Goal: Find specific page/section: Find specific page/section

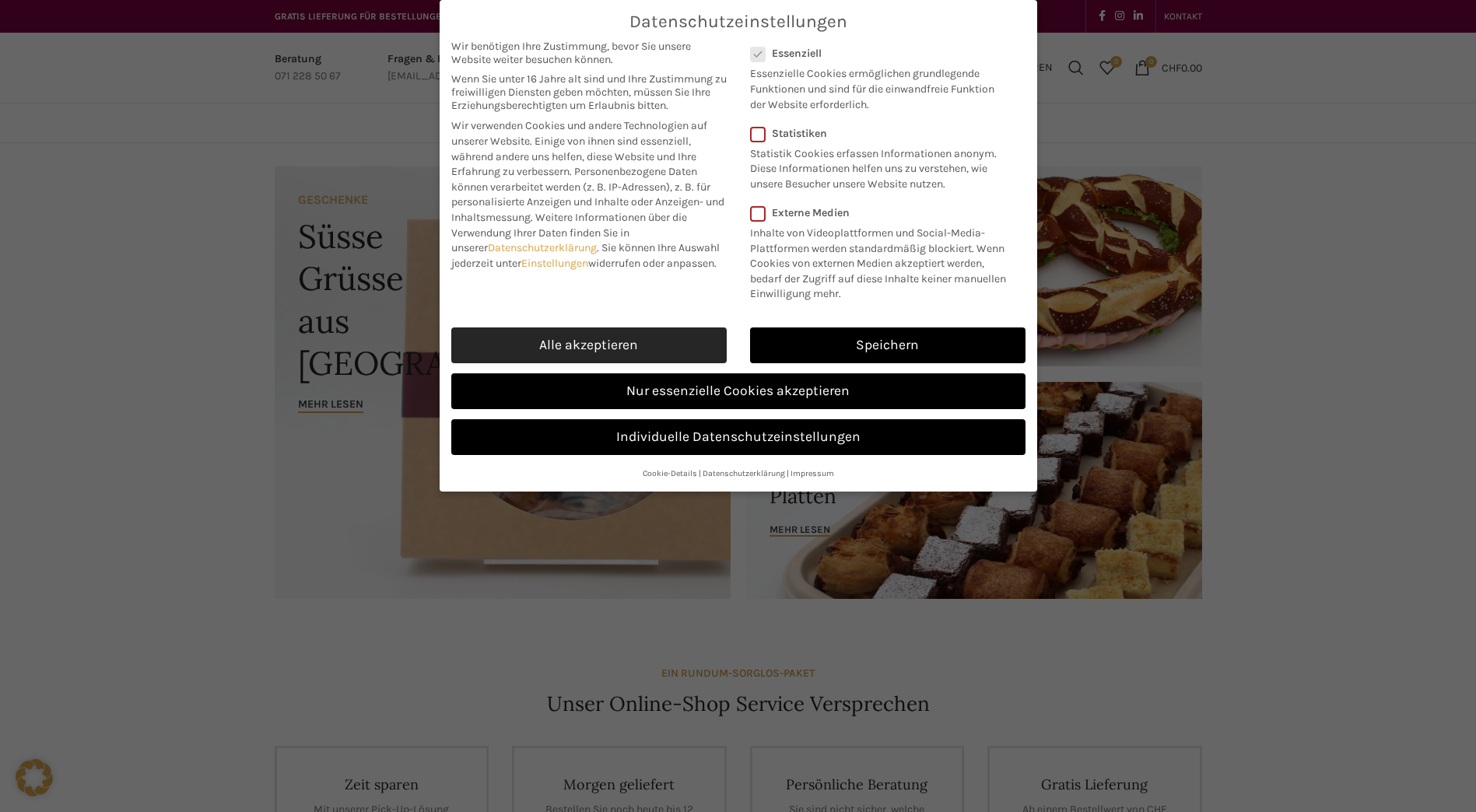
click at [630, 343] on link "Alle akzeptieren" at bounding box center [589, 345] width 275 height 35
checkbox input "true"
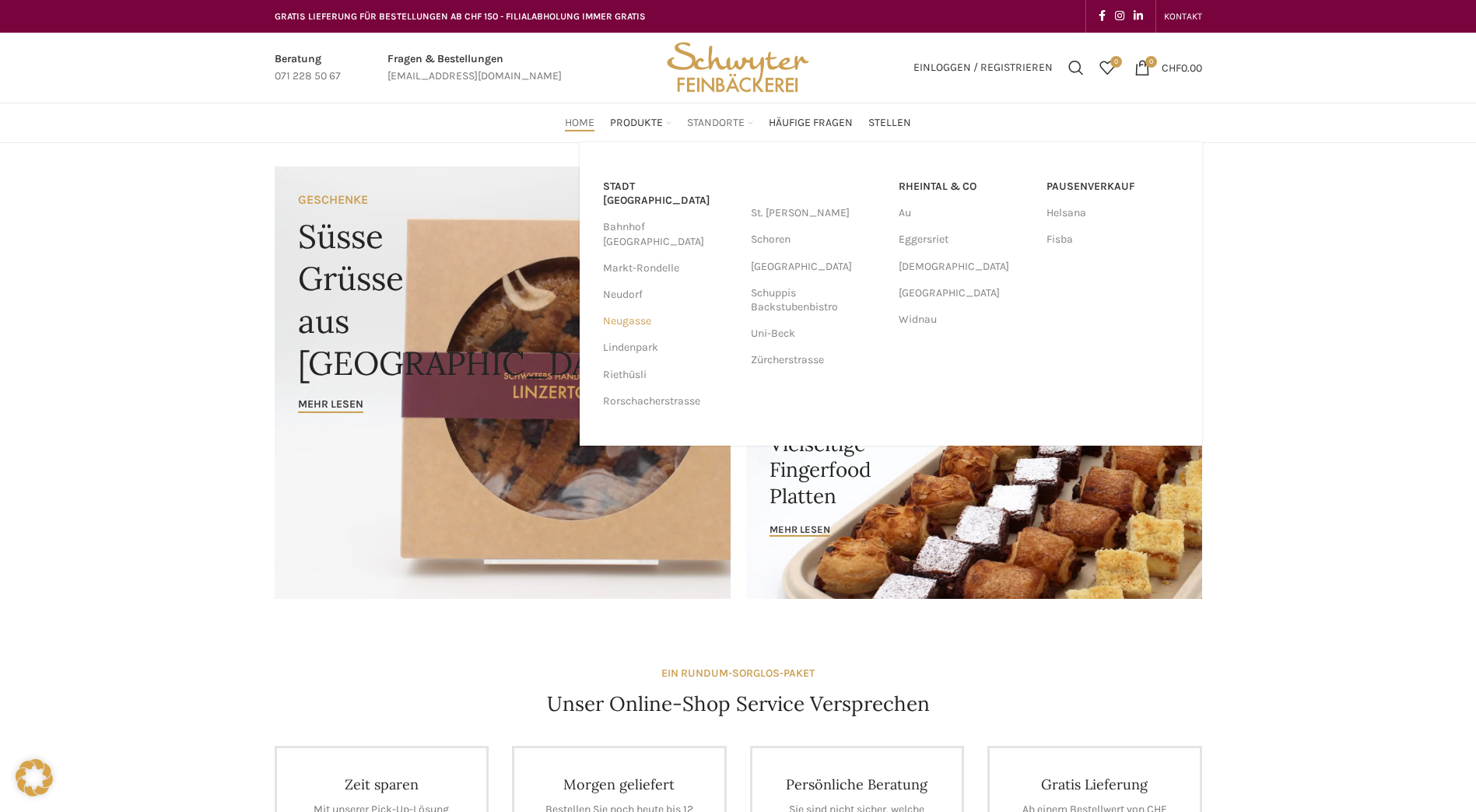
click at [613, 308] on link "Neugasse" at bounding box center [669, 321] width 132 height 27
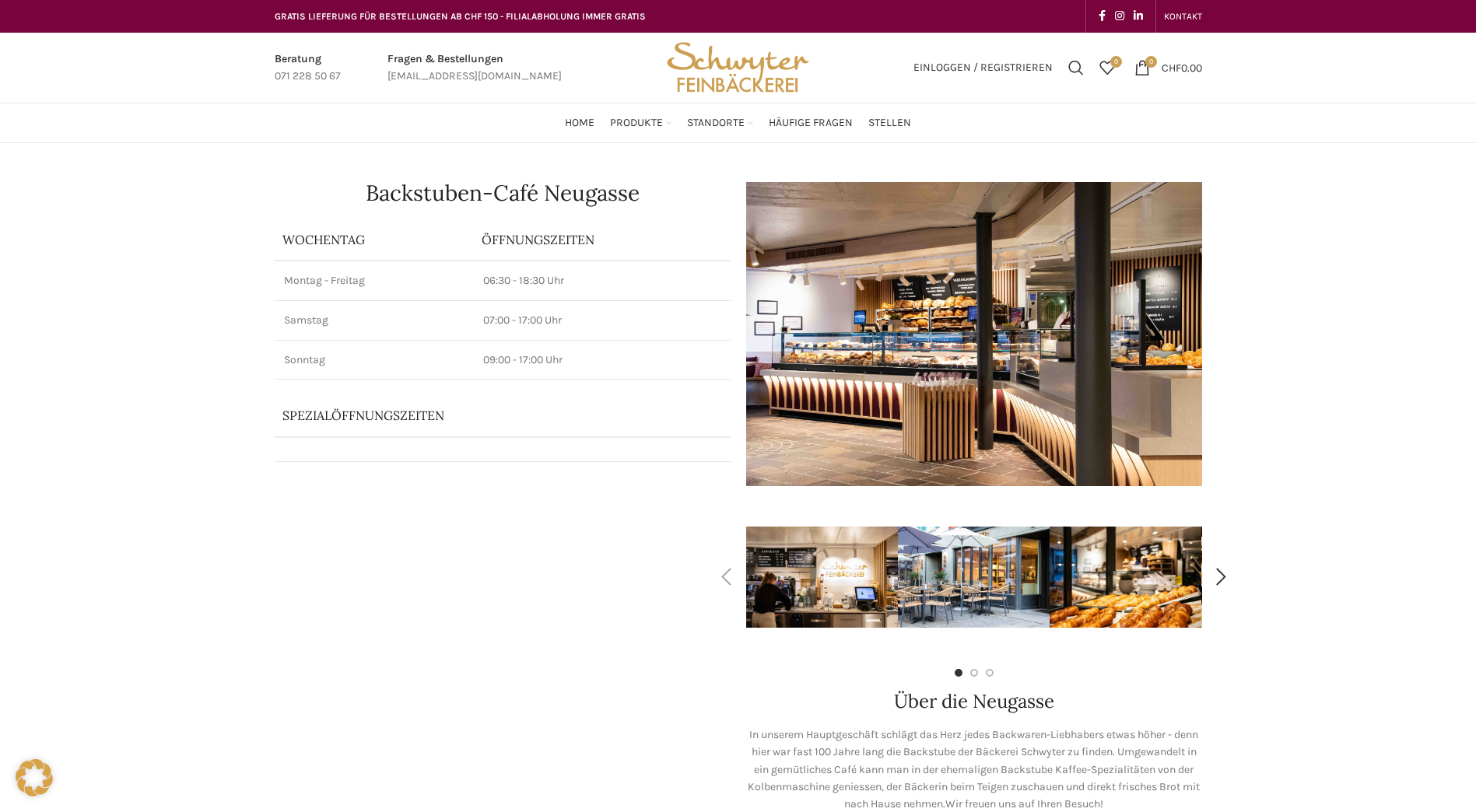
click at [975, 560] on img "2 / 7" at bounding box center [973, 577] width 151 height 101
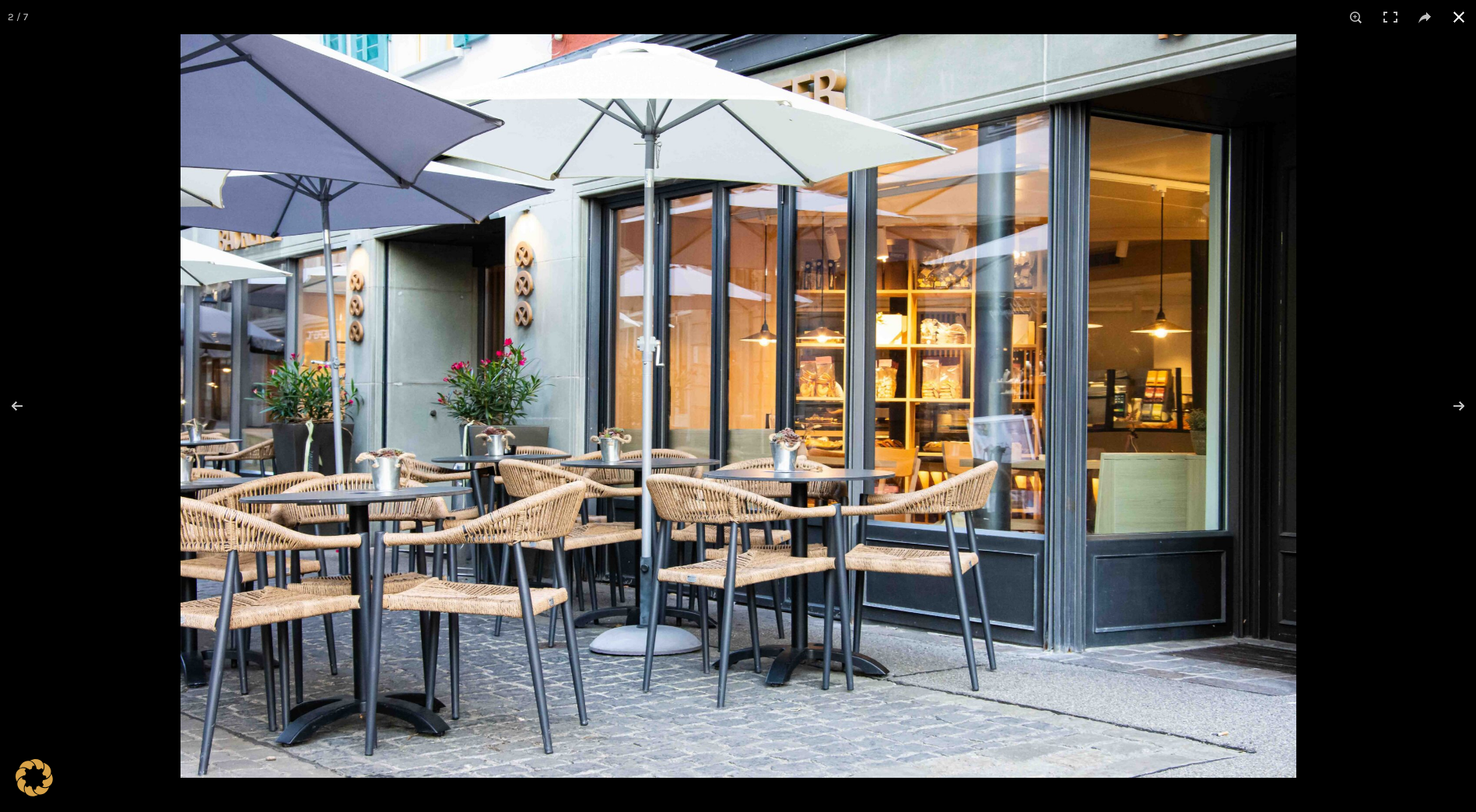
click at [1449, 13] on button at bounding box center [1458, 17] width 35 height 35
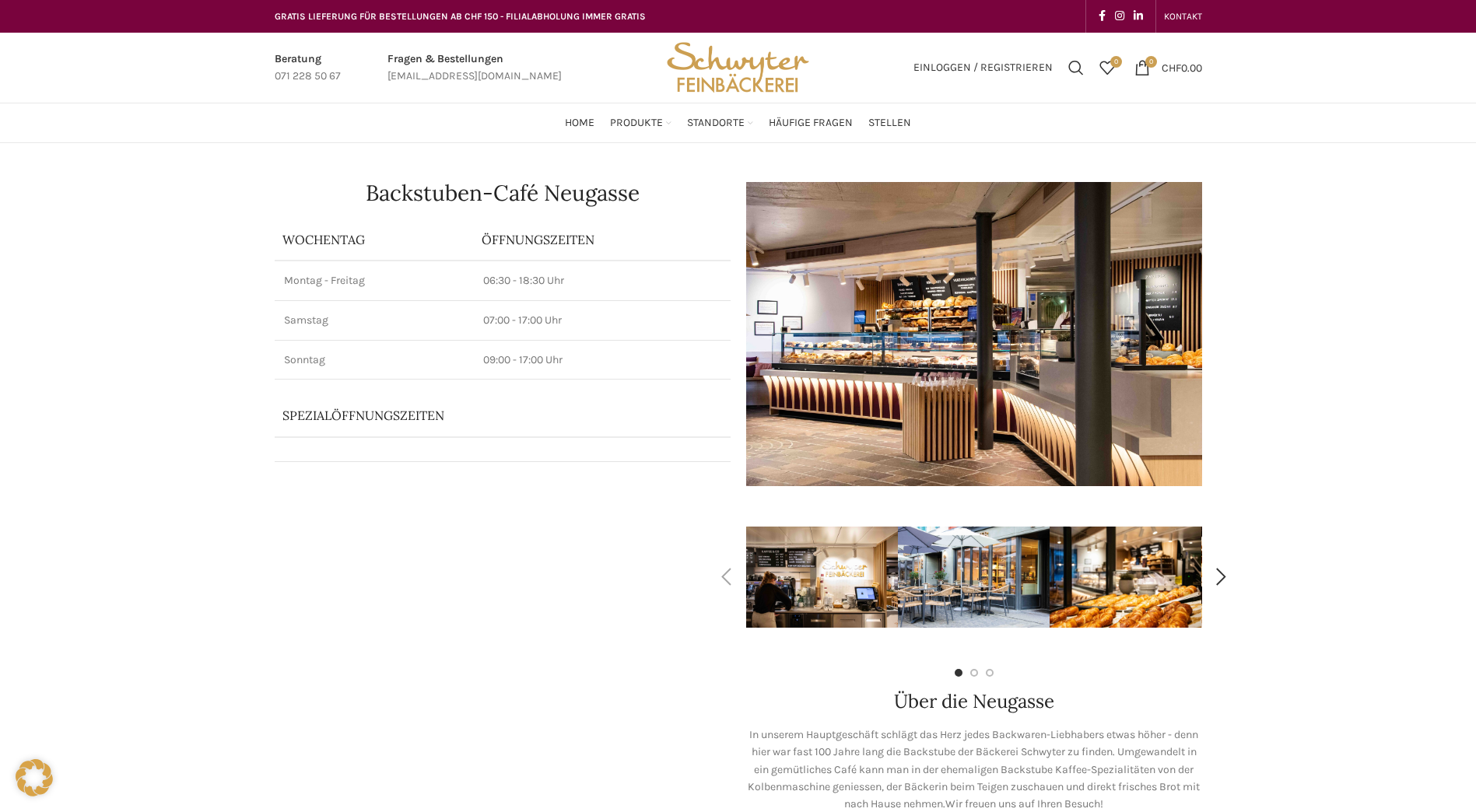
click at [1175, 575] on img "3 / 7" at bounding box center [1125, 577] width 151 height 101
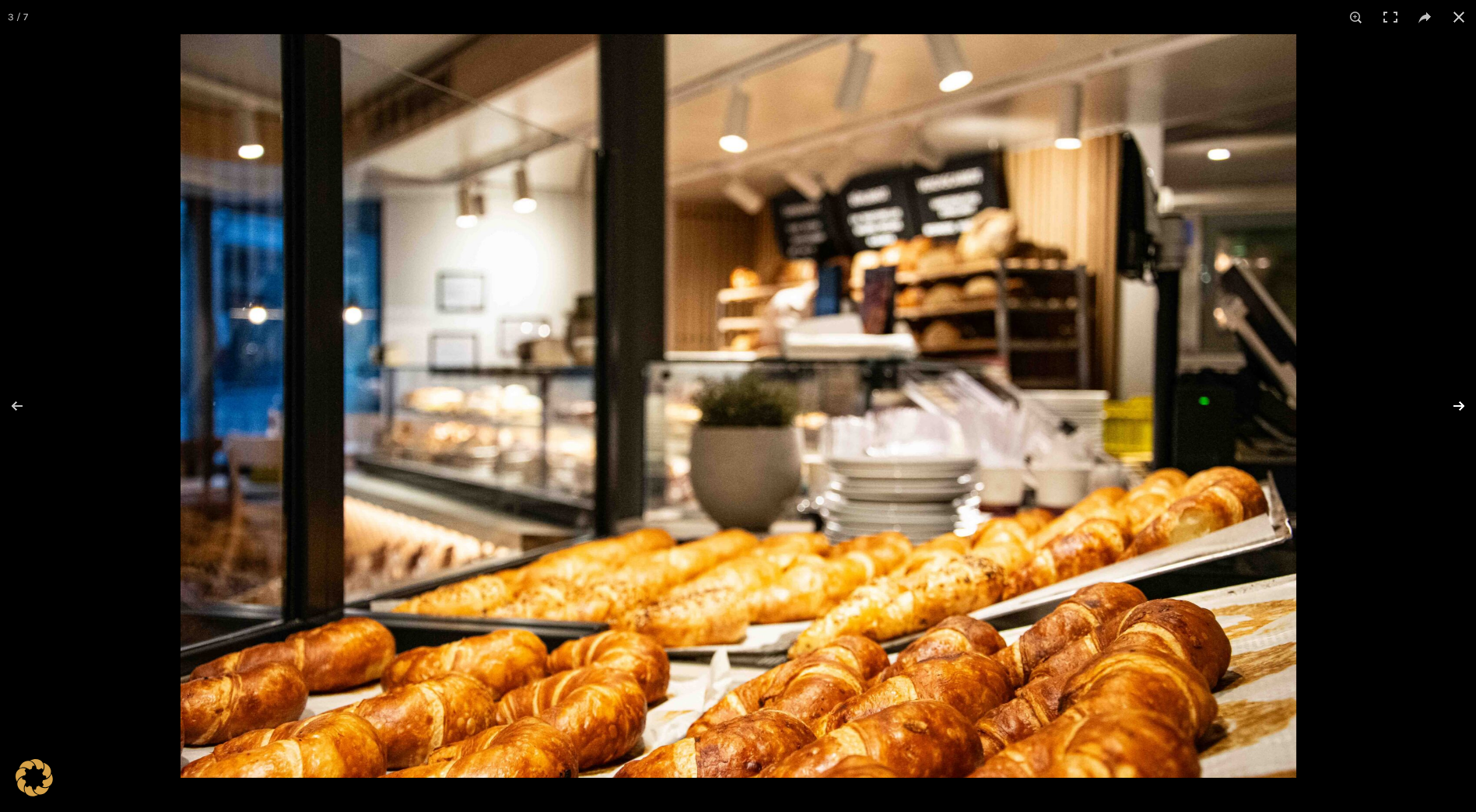
click at [1455, 408] on button at bounding box center [1449, 406] width 55 height 78
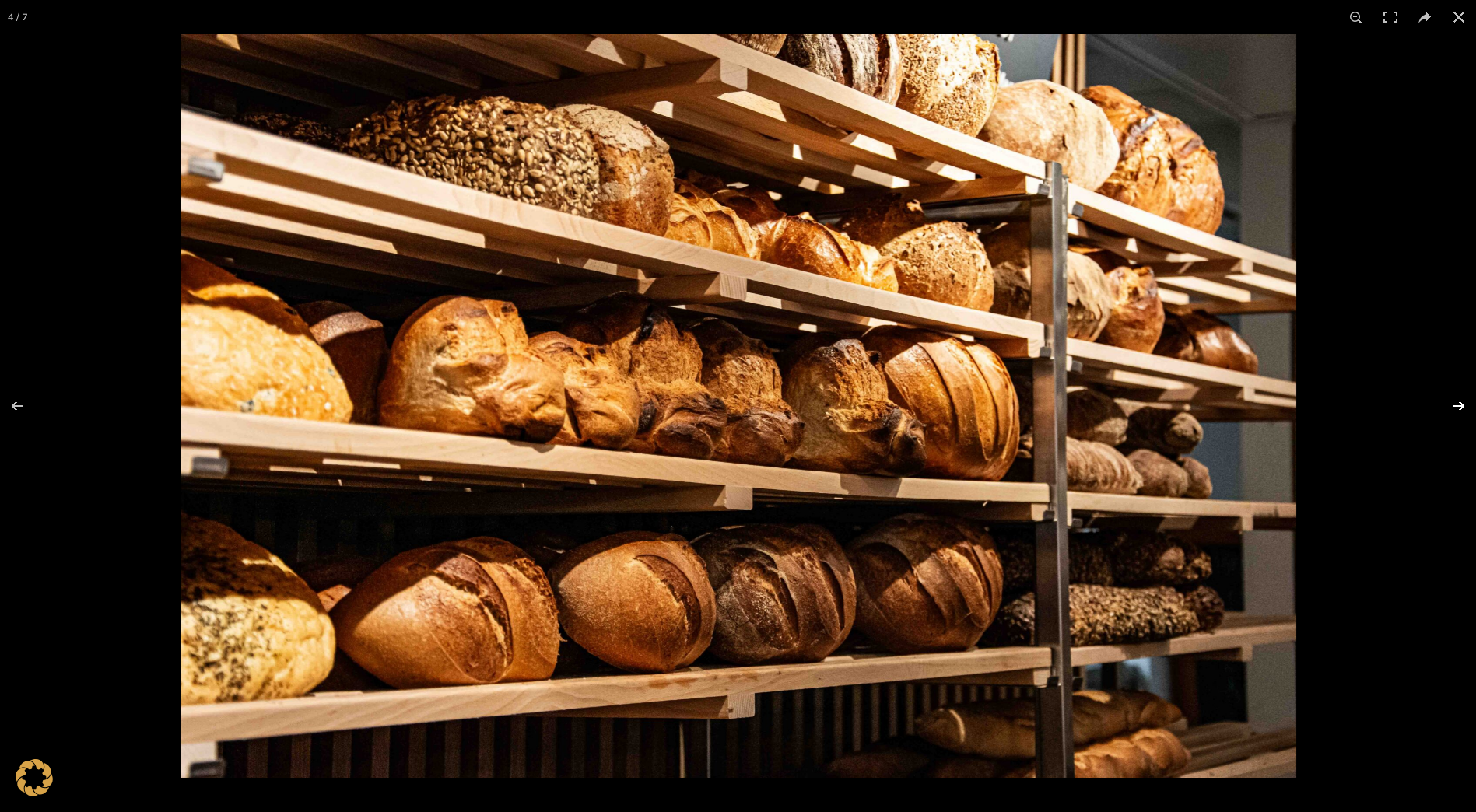
click at [1457, 403] on button at bounding box center [1449, 406] width 55 height 78
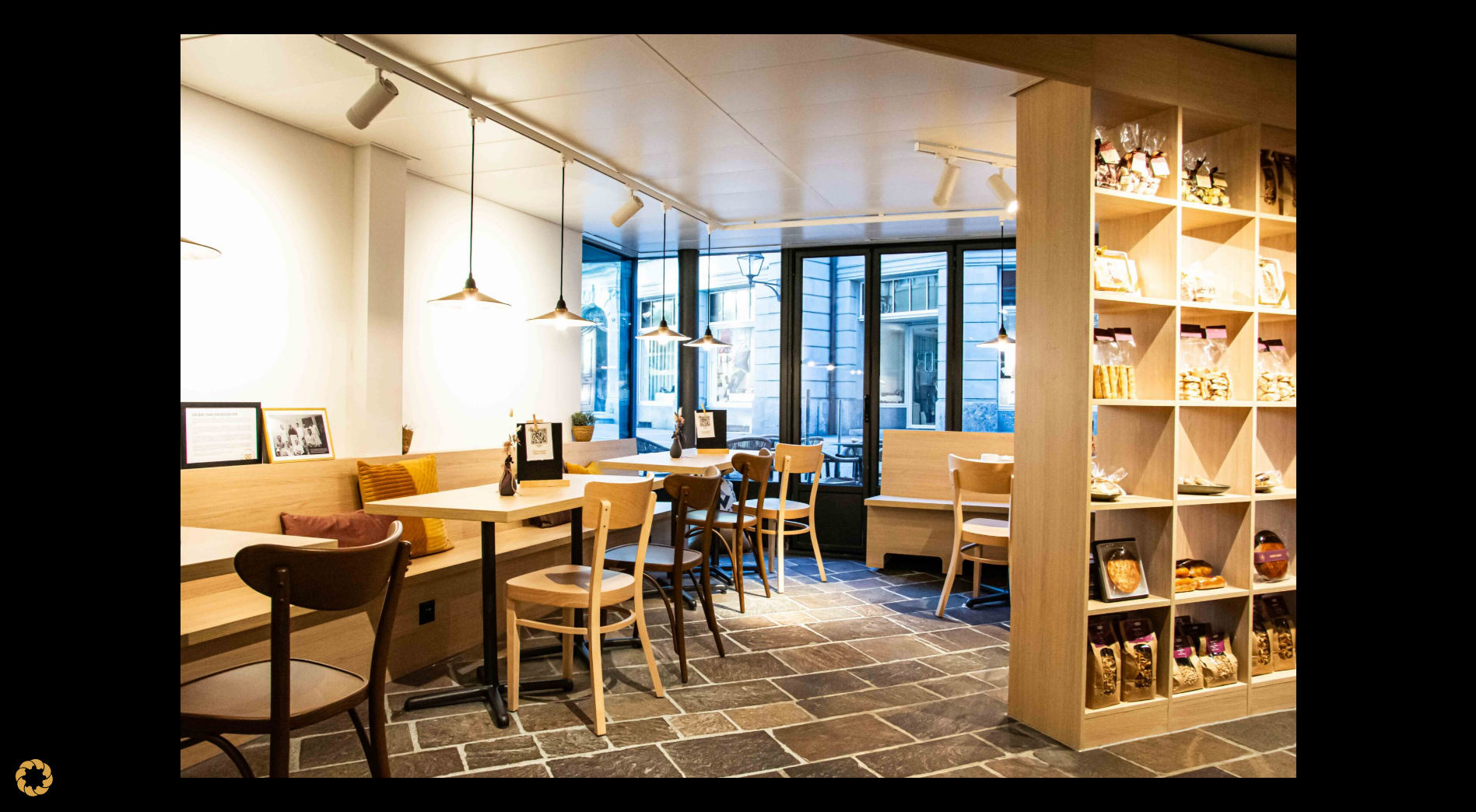
click at [1457, 403] on button at bounding box center [1449, 406] width 55 height 78
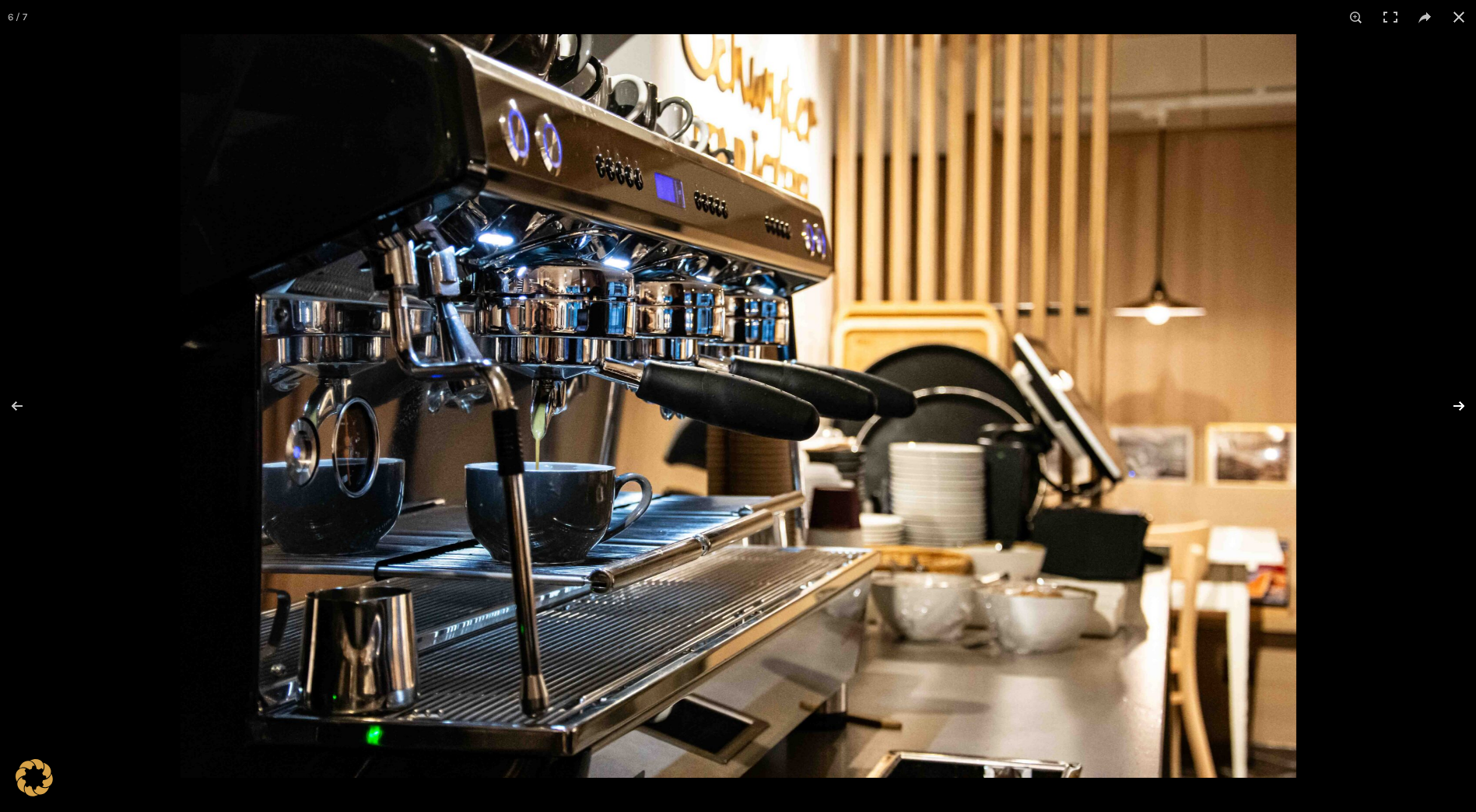
click at [1457, 398] on button at bounding box center [1449, 406] width 55 height 78
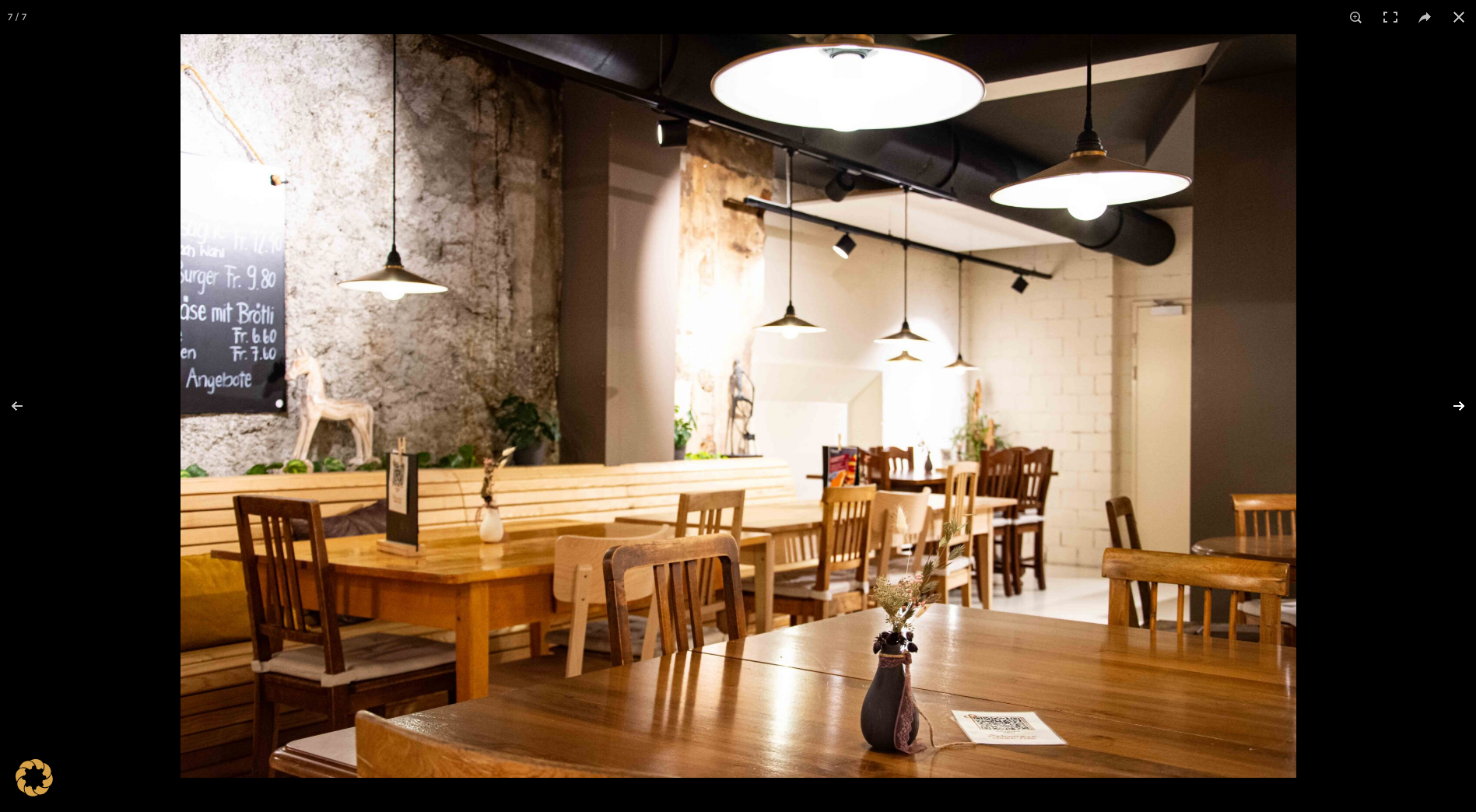
click at [1457, 401] on button at bounding box center [1449, 406] width 55 height 78
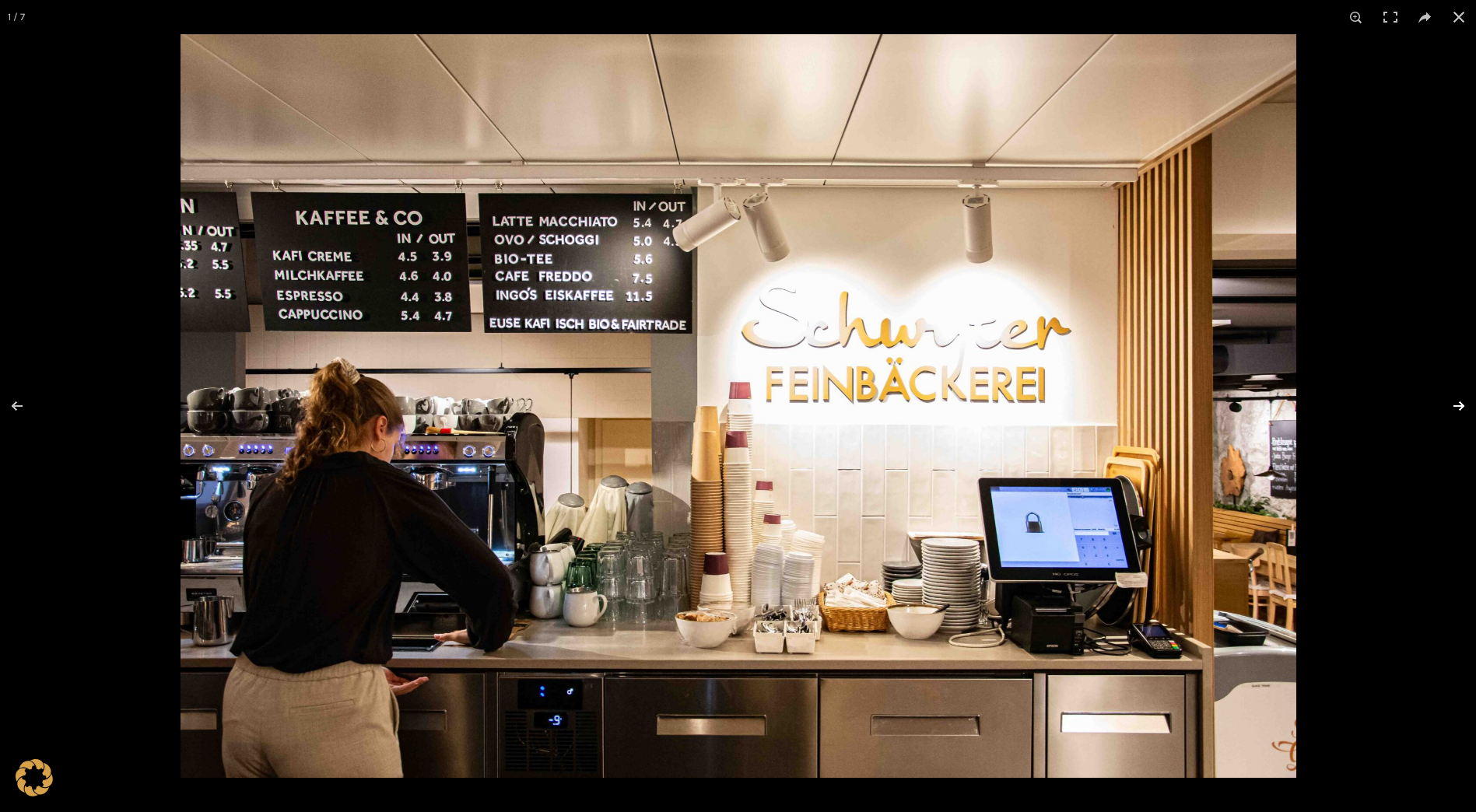
click at [1456, 410] on button at bounding box center [1449, 406] width 55 height 78
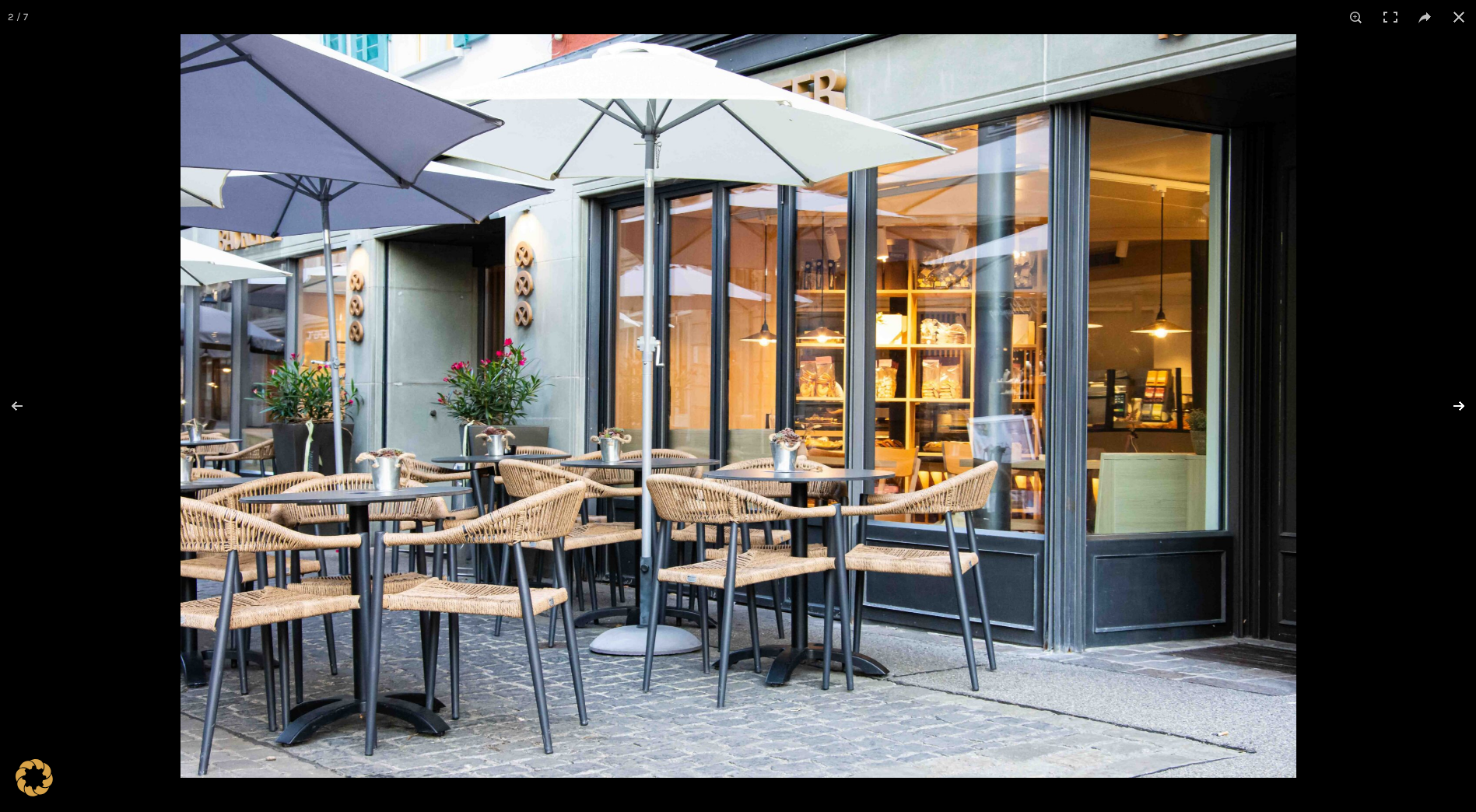
click at [1456, 410] on button at bounding box center [1449, 406] width 55 height 78
